Goal: Transaction & Acquisition: Purchase product/service

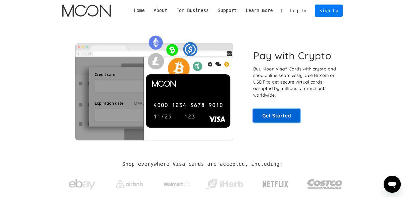
click at [281, 113] on link "Get Started" at bounding box center [276, 115] width 47 height 13
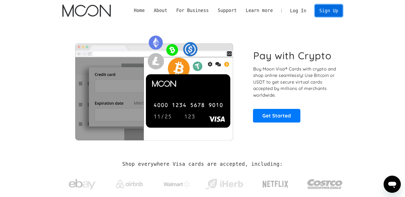
click at [327, 8] on link "Sign Up" at bounding box center [329, 11] width 28 height 12
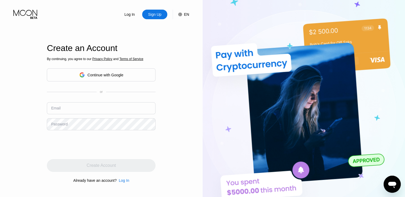
click at [128, 174] on div "By continuing, you agree to our Privacy Policy and Terms of Service Continue wi…" at bounding box center [101, 120] width 109 height 129
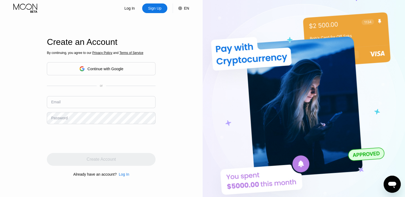
scroll to position [5, 0]
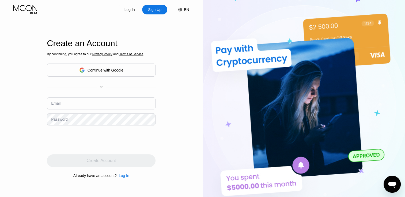
click at [158, 9] on div "Sign Up" at bounding box center [154, 9] width 14 height 5
click at [106, 106] on input "text" at bounding box center [101, 104] width 109 height 12
type input "davidmiller7989@outlook.com"
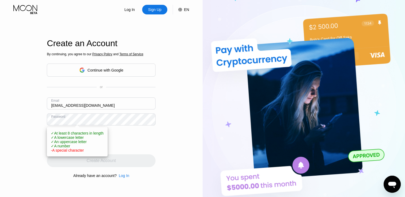
click at [33, 138] on div "Log In Sign Up EN Language English Save Create an Account By continuing, you ag…" at bounding box center [101, 103] width 203 height 217
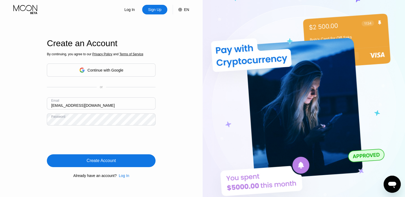
click at [144, 161] on div "Create Account" at bounding box center [101, 161] width 109 height 13
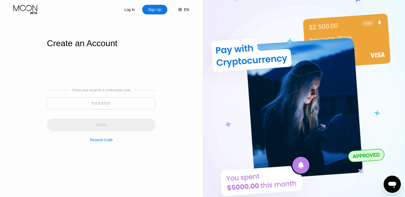
click at [144, 161] on div "Check your email for a confirmation code Verify Resend Code" at bounding box center [101, 115] width 109 height 129
click at [115, 102] on input at bounding box center [101, 104] width 109 height 12
type input "44"
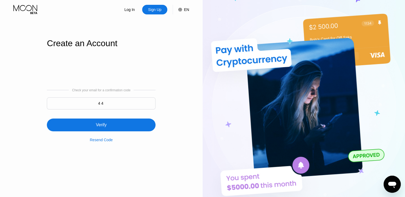
click at [108, 142] on div "Resend Code" at bounding box center [101, 140] width 23 height 4
drag, startPoint x: 108, startPoint y: 144, endPoint x: 105, endPoint y: 139, distance: 6.1
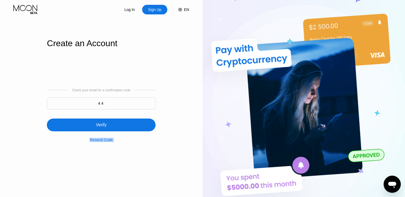
click at [105, 139] on div "Resend Code" at bounding box center [101, 140] width 23 height 4
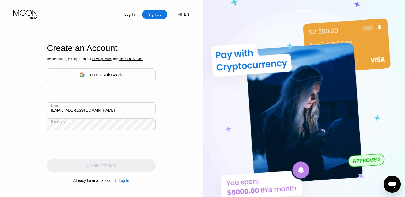
click at [105, 112] on input "davidmiller7989@outlook.com" at bounding box center [101, 108] width 109 height 12
click at [105, 112] on input "[EMAIL_ADDRESS][DOMAIN_NAME]" at bounding box center [101, 108] width 109 height 12
type input "kellerhospe44@outlook.it"
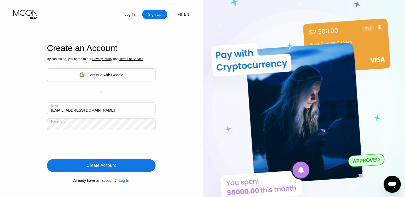
click at [105, 168] on div "Create Account" at bounding box center [101, 165] width 29 height 5
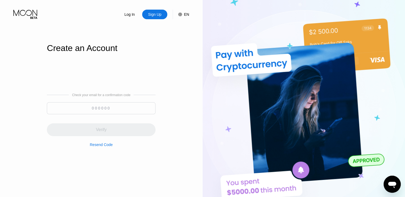
click at [110, 105] on input at bounding box center [101, 108] width 109 height 12
paste input "788099"
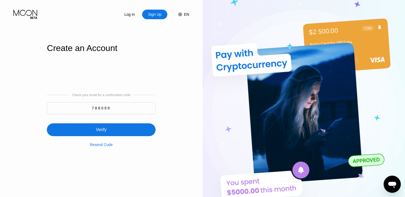
type input "788099"
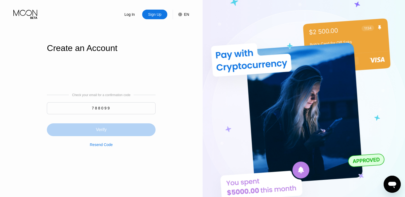
click at [136, 131] on div "Verify" at bounding box center [101, 130] width 109 height 13
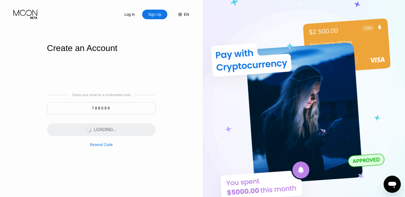
click at [136, 131] on div "LOADING..." at bounding box center [101, 126] width 109 height 19
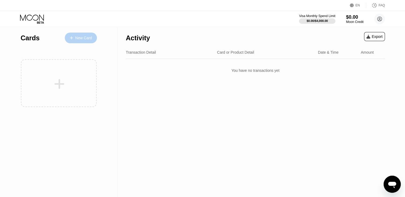
click at [85, 39] on div "New Card" at bounding box center [83, 38] width 17 height 5
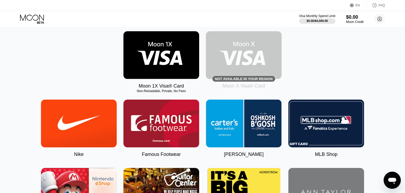
scroll to position [63, 0]
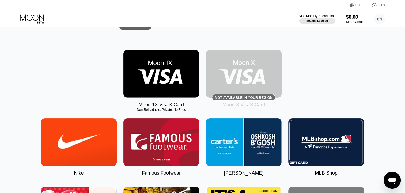
click at [237, 86] on img at bounding box center [244, 74] width 76 height 48
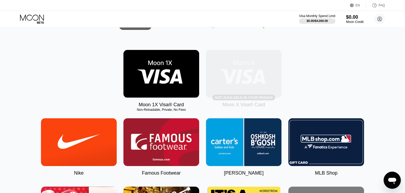
click at [237, 86] on img at bounding box center [244, 74] width 76 height 48
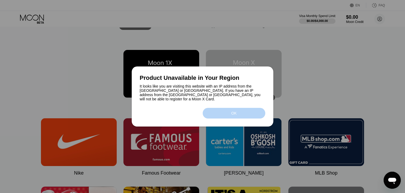
click at [228, 114] on div "OK" at bounding box center [234, 113] width 63 height 11
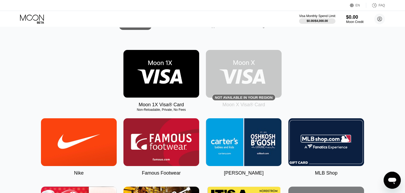
click at [224, 89] on img at bounding box center [244, 74] width 76 height 48
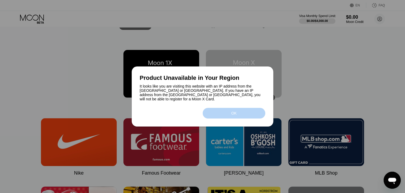
click at [243, 116] on div "OK" at bounding box center [234, 113] width 63 height 11
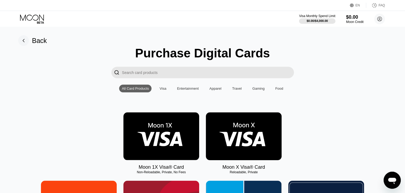
click at [273, 126] on img at bounding box center [244, 137] width 76 height 48
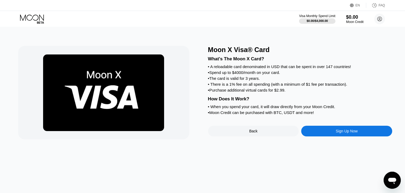
click at [324, 136] on div "Sign Up Now" at bounding box center [346, 131] width 91 height 11
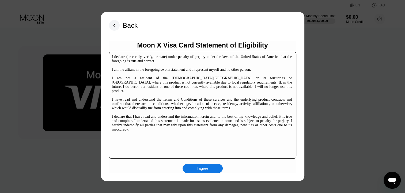
click at [200, 168] on div "I agree" at bounding box center [203, 168] width 12 height 5
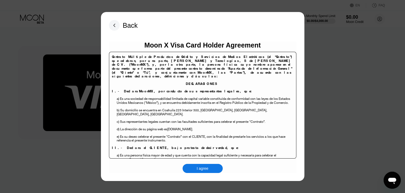
click at [200, 167] on div "I agree" at bounding box center [203, 168] width 12 height 5
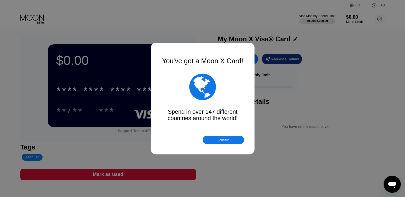
scroll to position [63, 0]
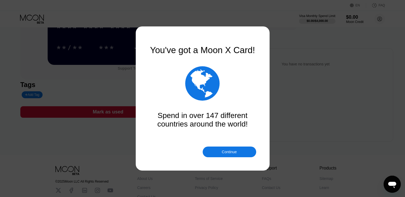
click at [235, 148] on div "Continue" at bounding box center [230, 152] width 54 height 11
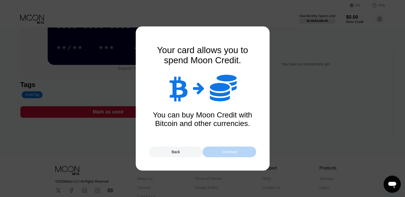
click at [235, 148] on div "Continue" at bounding box center [230, 152] width 54 height 11
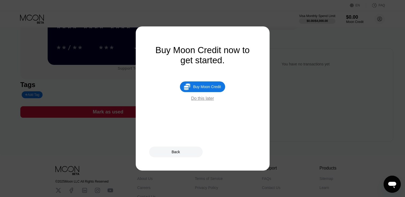
click at [212, 89] on div "Buy Moon Credit" at bounding box center [207, 87] width 28 height 4
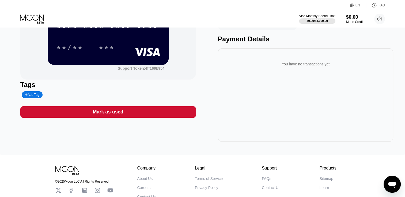
type input "0"
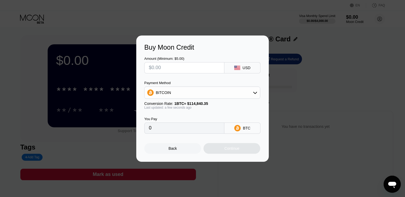
click at [182, 69] on input "text" at bounding box center [184, 68] width 71 height 11
type input "$2"
type input "0.00001742"
type input "0"
type input "$1"
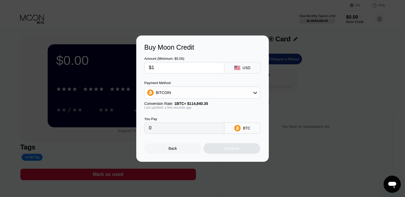
type input "0.00000871"
type input "$10"
type input "0.00008708"
type input "$100"
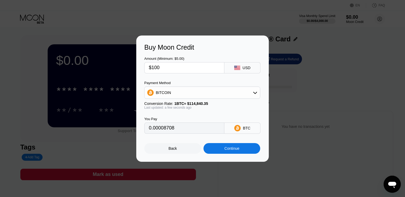
type input "0.00087078"
type input "$100"
click at [254, 150] on div "Continue" at bounding box center [231, 148] width 57 height 11
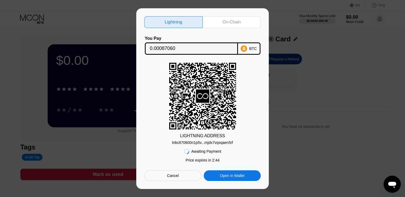
click at [254, 150] on div "Awaiting Payment Price expires in 2 : 44 Cancel Open in Wallet" at bounding box center [202, 163] width 116 height 36
click at [254, 150] on div "Awaiting Payment Price expires in 2 : 27 Cancel Open in Wallet" at bounding box center [202, 163] width 116 height 36
click at [254, 150] on div "Awaiting Payment Price expires in 2 : 26 Cancel Open in Wallet" at bounding box center [202, 163] width 116 height 36
click at [254, 150] on div "Awaiting Payment Price expires in 2 : 22 Cancel Open in Wallet" at bounding box center [202, 163] width 116 height 36
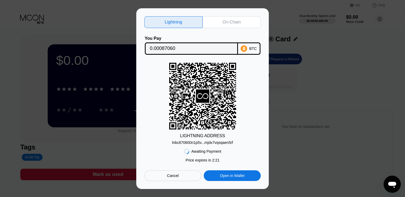
drag, startPoint x: 0, startPoint y: 0, endPoint x: 254, endPoint y: 150, distance: 295.2
click at [254, 150] on div "Awaiting Payment Price expires in 2 : 21 Cancel Open in Wallet" at bounding box center [202, 163] width 116 height 36
click at [223, 8] on div "Lightning On-Chain You Pay 0.00087060 BTC LIGHTNING ADDRESS lnbc870600n1p5v...m…" at bounding box center [202, 98] width 132 height 181
click at [224, 17] on div "On-Chain" at bounding box center [232, 22] width 58 height 12
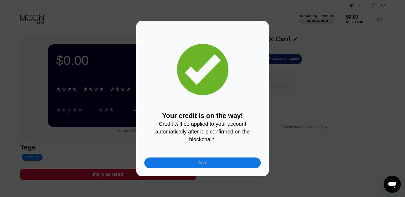
click at [227, 165] on div "Close" at bounding box center [202, 163] width 116 height 11
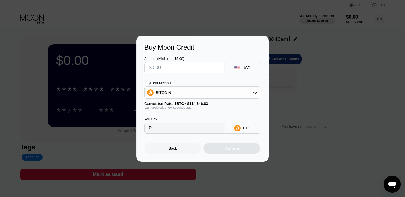
click at [181, 149] on div "Back" at bounding box center [172, 148] width 57 height 11
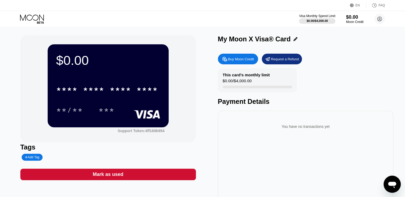
click at [364, 23] on div "Visa Monthly Spend Limit $0.00 / $4,000.00 $0.00 Moon Credit [EMAIL_ADDRESS][DO…" at bounding box center [342, 19] width 86 height 11
click at [356, 23] on div "Moon Credit" at bounding box center [355, 22] width 18 height 4
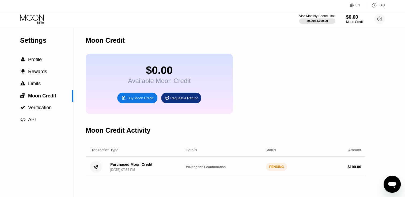
click at [279, 171] on div "PENDING" at bounding box center [276, 167] width 21 height 8
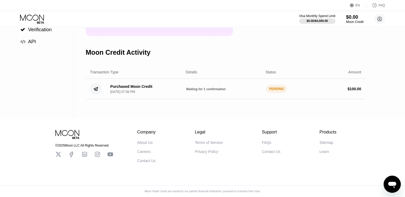
click at [142, 142] on div "About Us" at bounding box center [145, 143] width 16 height 4
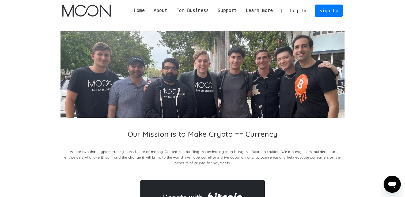
drag, startPoint x: 0, startPoint y: 0, endPoint x: 142, endPoint y: 142, distance: 200.9
click at [142, 142] on div "Our Mission is to Make Crypto == Currency We believe that cryptocurrency is the…" at bounding box center [202, 149] width 284 height 39
click at [96, 8] on img "home" at bounding box center [86, 11] width 48 height 12
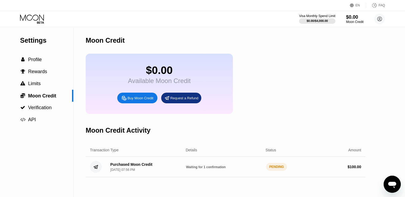
click at [143, 178] on div "Purchased Moon Credit [DATE] 07:56 PM Waiting for 1 confirmation PENDING $ 100.…" at bounding box center [226, 167] width 280 height 21
click at [135, 172] on div "[DATE] 07:56 PM" at bounding box center [122, 170] width 25 height 4
click at [130, 167] on div "Purchased Moon Credit" at bounding box center [131, 165] width 42 height 4
click at [33, 20] on icon at bounding box center [32, 18] width 25 height 9
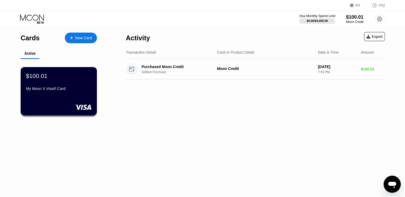
click at [57, 99] on div "$100.01 My Moon X Visa® Card" at bounding box center [59, 91] width 77 height 48
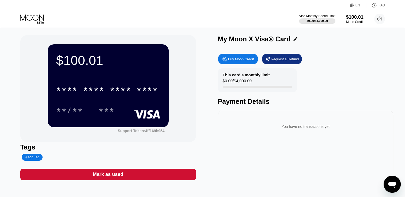
click at [126, 97] on div "* * * * * * * * * * * * ****" at bounding box center [108, 88] width 104 height 18
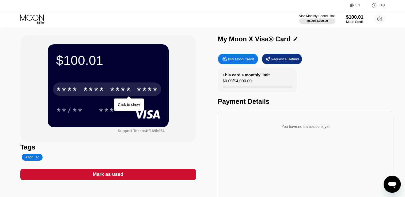
click at [116, 89] on div "* * * *" at bounding box center [120, 90] width 21 height 9
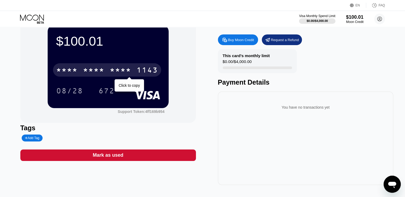
scroll to position [17, 0]
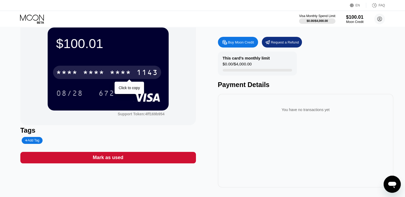
click at [144, 72] on div "1143" at bounding box center [146, 73] width 21 height 9
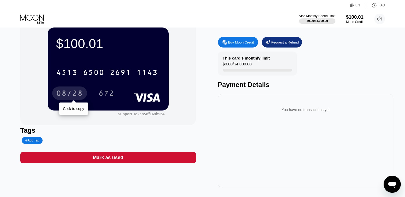
click at [73, 96] on div "08/28" at bounding box center [69, 94] width 27 height 9
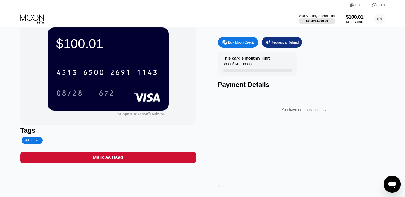
click at [316, 17] on div "Visa Monthly Spend Limit" at bounding box center [317, 16] width 37 height 4
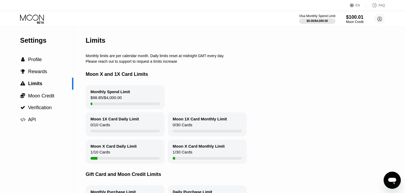
drag, startPoint x: 185, startPoint y: 35, endPoint x: 39, endPoint y: 21, distance: 146.8
click at [39, 21] on div "EN Language Select an item Save FAQ Visa Monthly Spend Limit $0.00 / $4,000.00 …" at bounding box center [202, 96] width 405 height 193
